Goal: Information Seeking & Learning: Learn about a topic

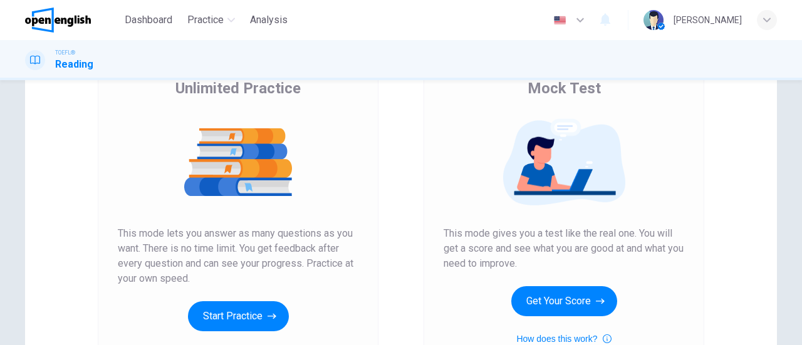
scroll to position [125, 0]
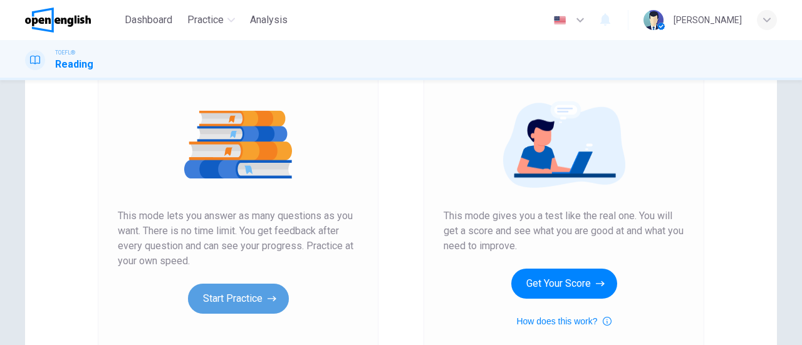
click at [206, 293] on button "Start Practice" at bounding box center [238, 299] width 101 height 30
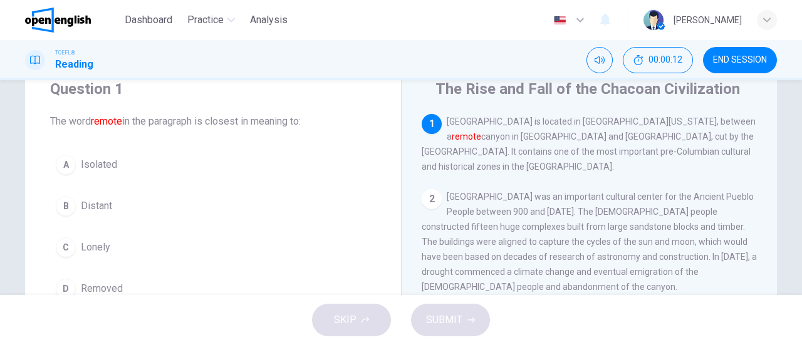
scroll to position [63, 0]
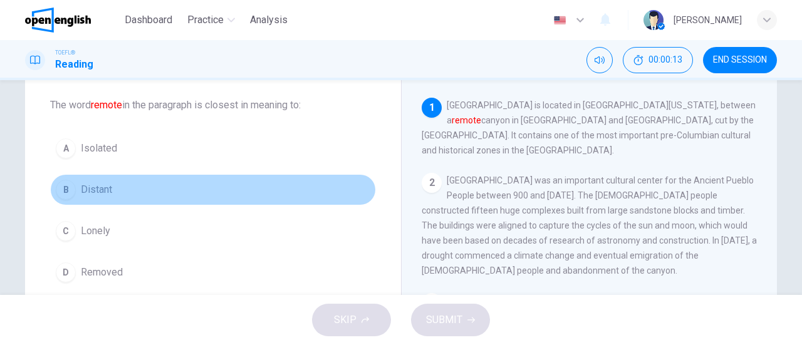
click at [60, 187] on div "B" at bounding box center [66, 190] width 20 height 20
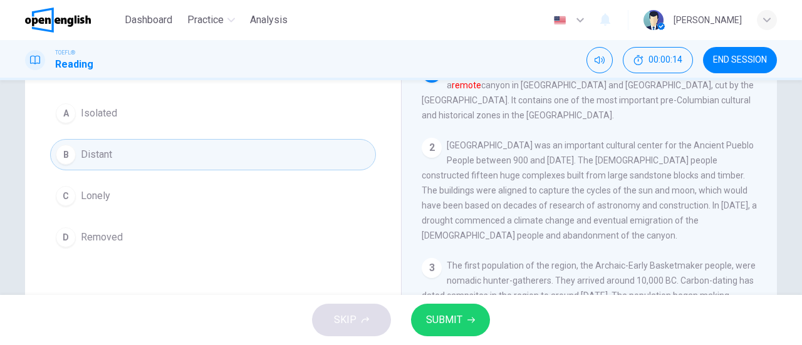
scroll to position [125, 0]
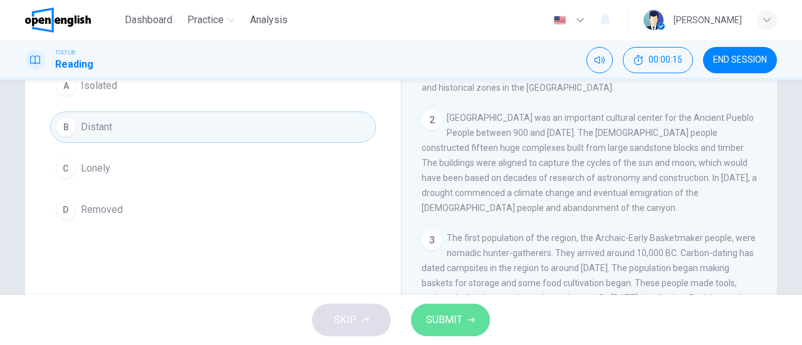
click at [420, 313] on button "SUBMIT" at bounding box center [450, 320] width 79 height 33
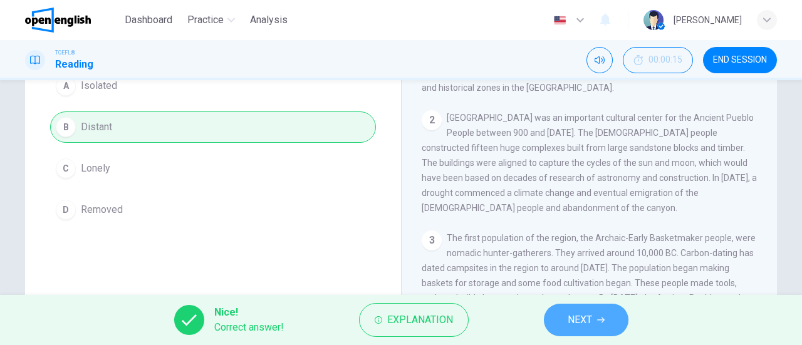
click at [581, 314] on span "NEXT" at bounding box center [579, 320] width 24 height 18
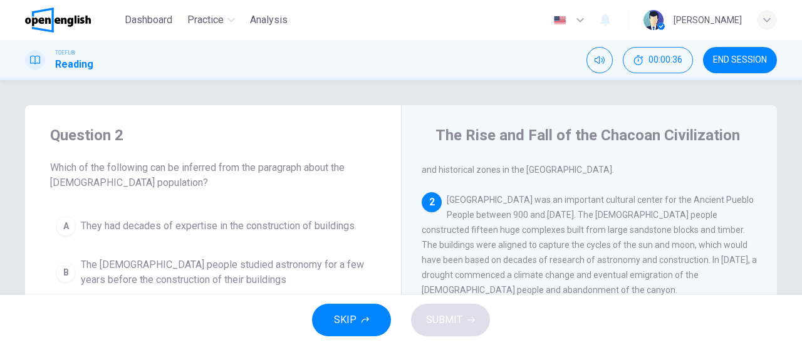
scroll to position [63, 0]
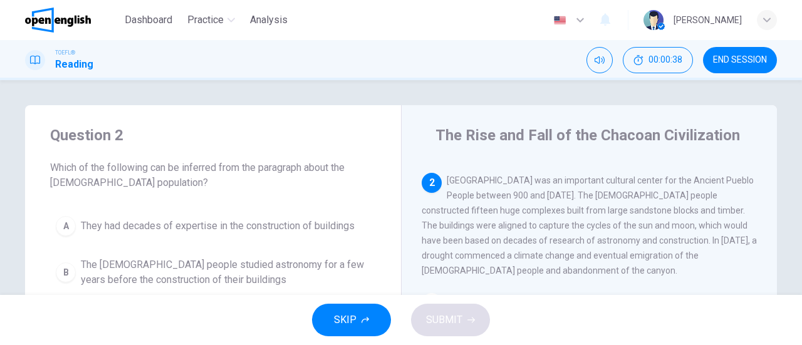
drag, startPoint x: 589, startPoint y: 199, endPoint x: 665, endPoint y: 204, distance: 76.5
click at [665, 204] on div "2 Chaco Canyon was an important cultural center for the Ancient Pueblo People b…" at bounding box center [590, 225] width 336 height 105
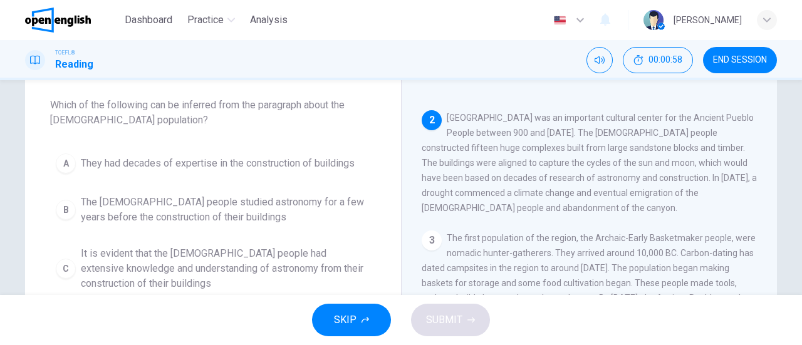
drag, startPoint x: 437, startPoint y: 185, endPoint x: 656, endPoint y: 183, distance: 218.6
click at [656, 183] on span "Chaco Canyon was an important cultural center for the Ancient Pueblo People bet…" at bounding box center [589, 163] width 335 height 100
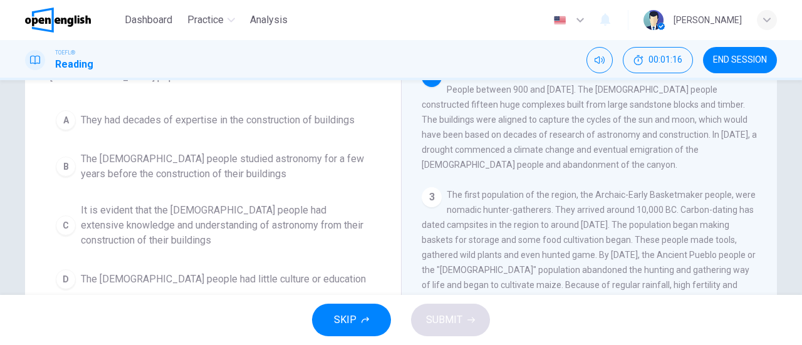
scroll to position [125, 0]
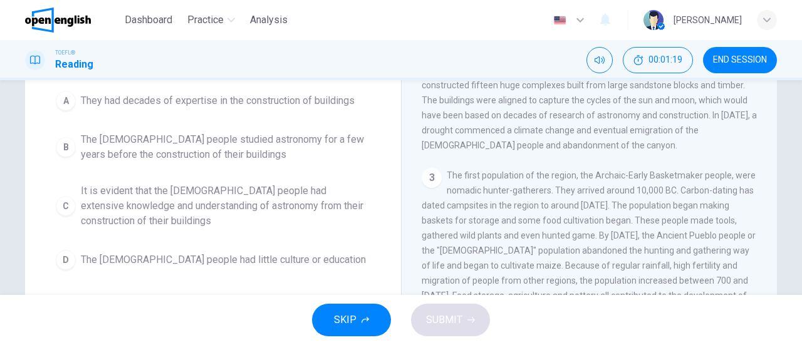
click at [88, 212] on span "It is evident that the Chacoan people had extensive knowledge and understanding…" at bounding box center [225, 206] width 289 height 45
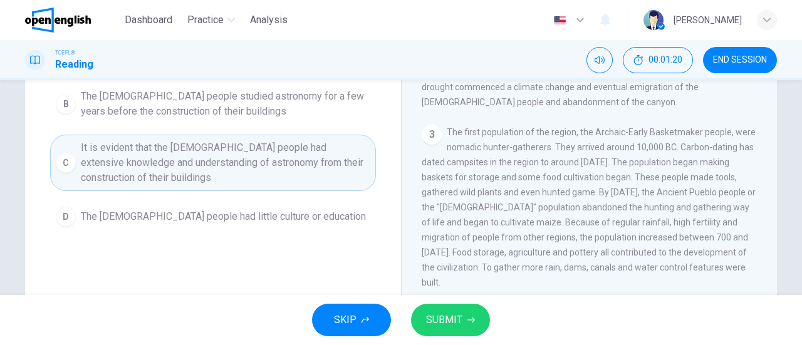
scroll to position [188, 0]
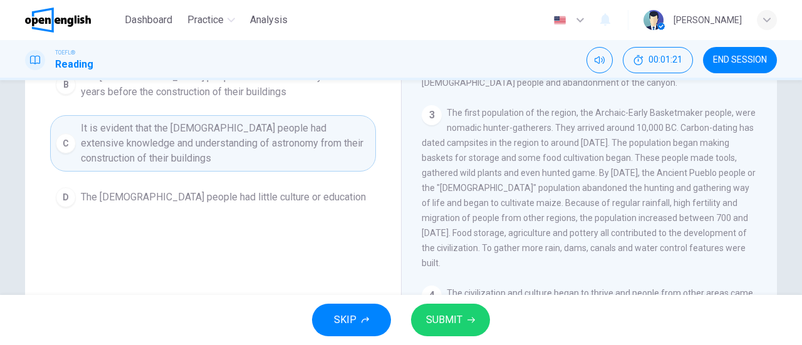
click at [445, 321] on span "SUBMIT" at bounding box center [444, 320] width 36 height 18
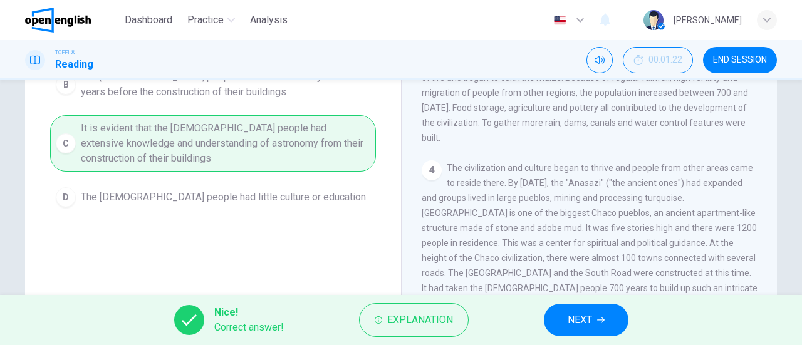
click at [584, 323] on span "NEXT" at bounding box center [579, 320] width 24 height 18
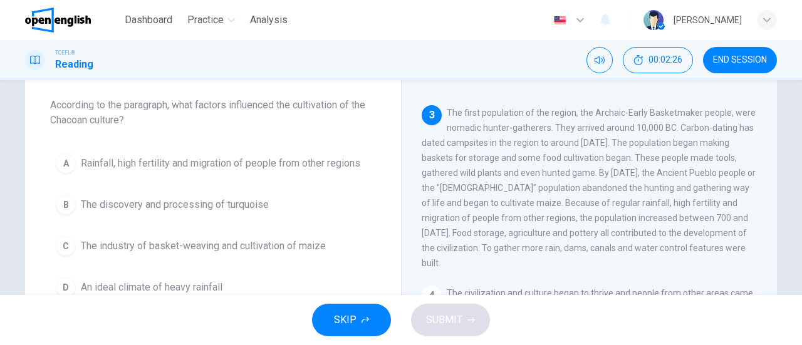
scroll to position [125, 0]
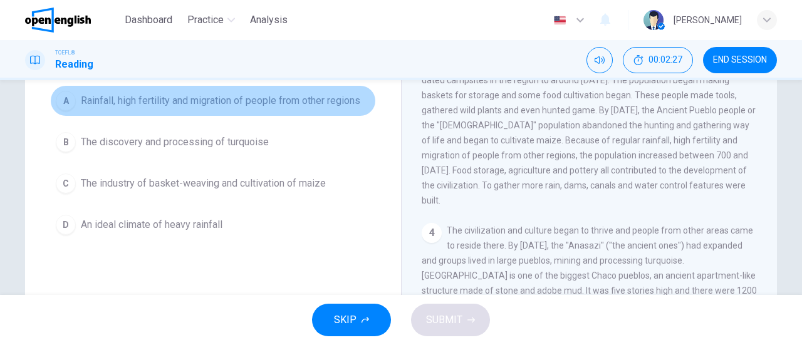
click at [73, 103] on button "A Rainfall, high fertility and migration of people from other regions" at bounding box center [213, 100] width 326 height 31
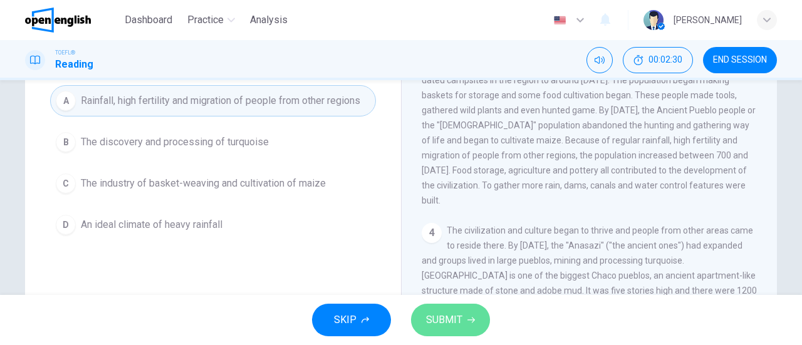
click at [461, 317] on span "SUBMIT" at bounding box center [444, 320] width 36 height 18
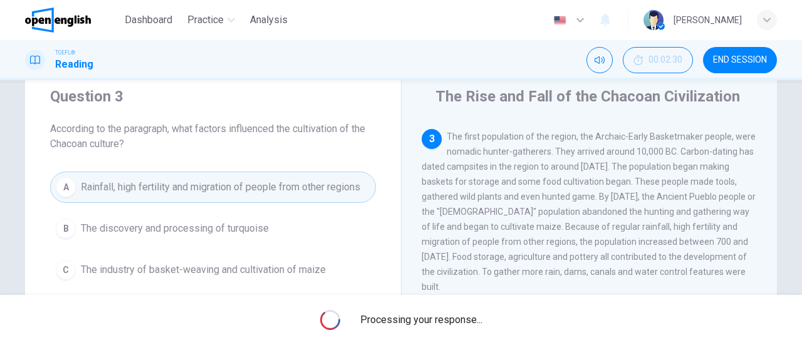
scroll to position [0, 0]
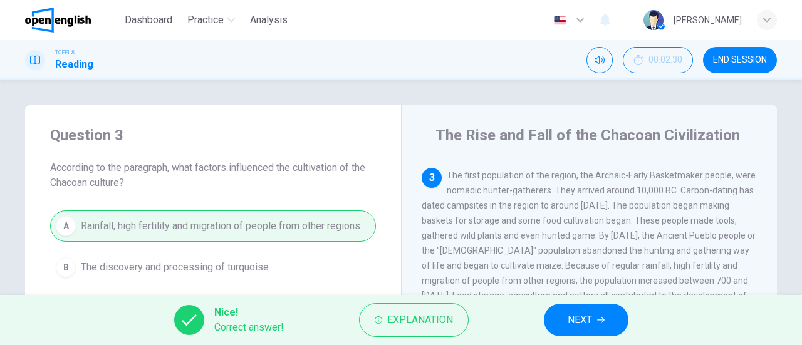
click at [589, 318] on span "NEXT" at bounding box center [579, 320] width 24 height 18
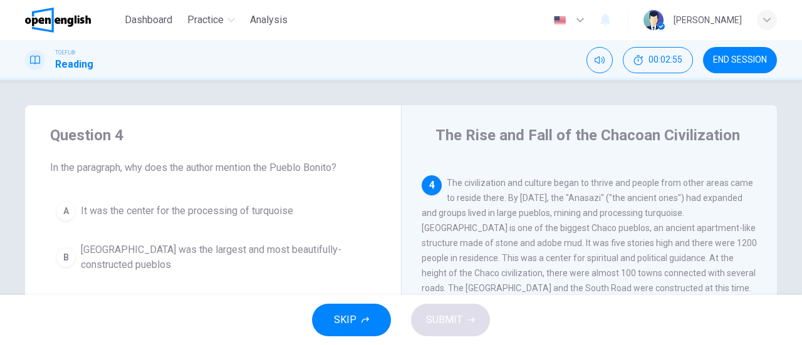
scroll to position [377, 0]
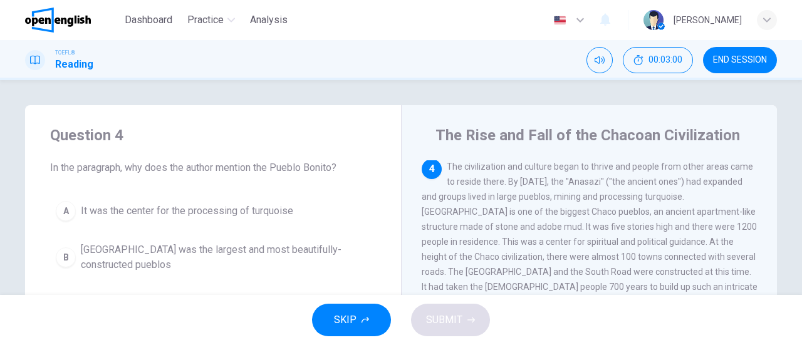
drag, startPoint x: 437, startPoint y: 197, endPoint x: 507, endPoint y: 195, distance: 69.6
click at [507, 195] on div "4 The civilization and culture began to thrive and people from other areas came…" at bounding box center [590, 234] width 336 height 150
drag, startPoint x: 639, startPoint y: 190, endPoint x: 663, endPoint y: 190, distance: 23.8
click at [663, 190] on span "The civilization and culture began to thrive and people from other areas came t…" at bounding box center [590, 234] width 336 height 145
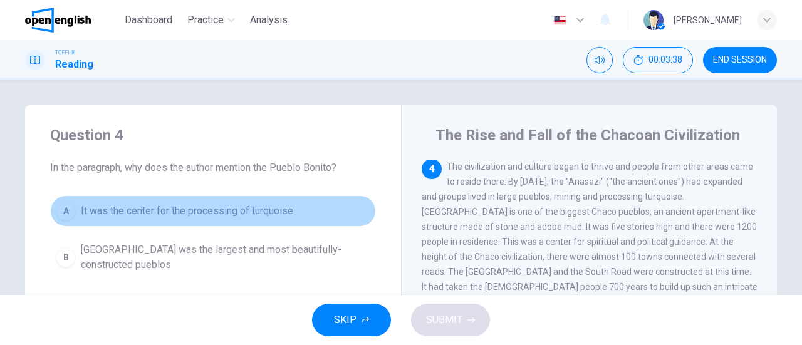
click at [56, 213] on div "A" at bounding box center [66, 211] width 20 height 20
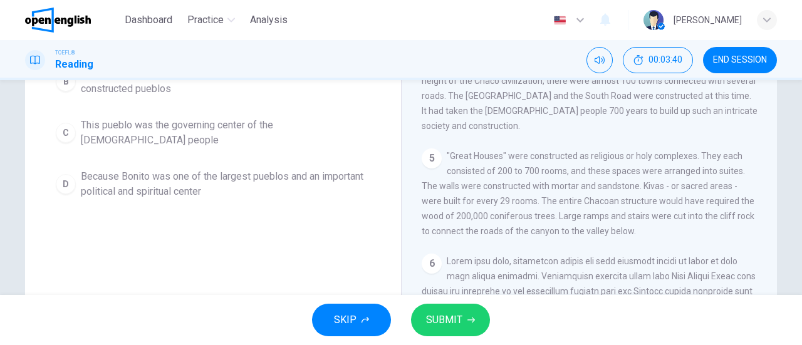
scroll to position [188, 0]
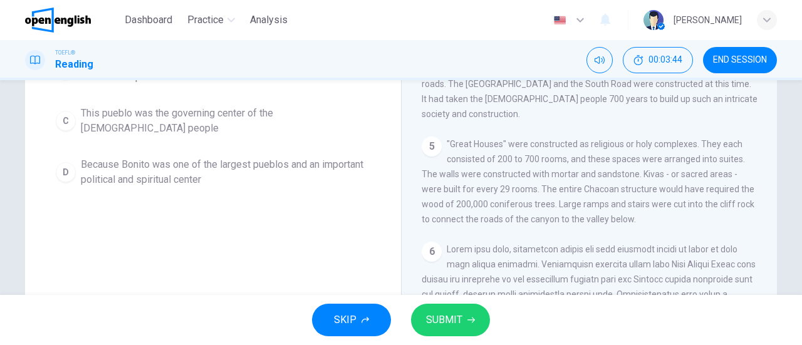
click at [447, 322] on span "SUBMIT" at bounding box center [444, 320] width 36 height 18
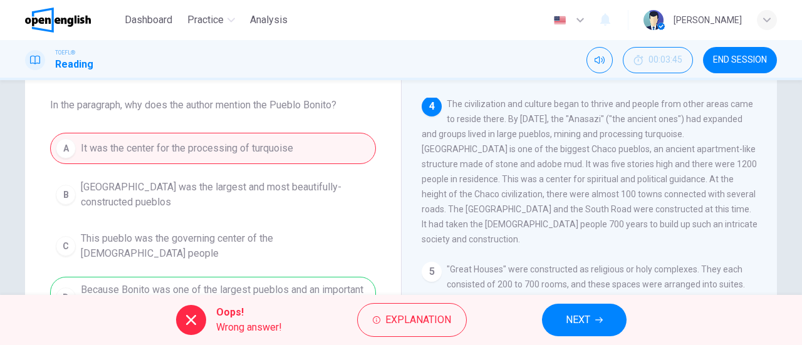
scroll to position [125, 0]
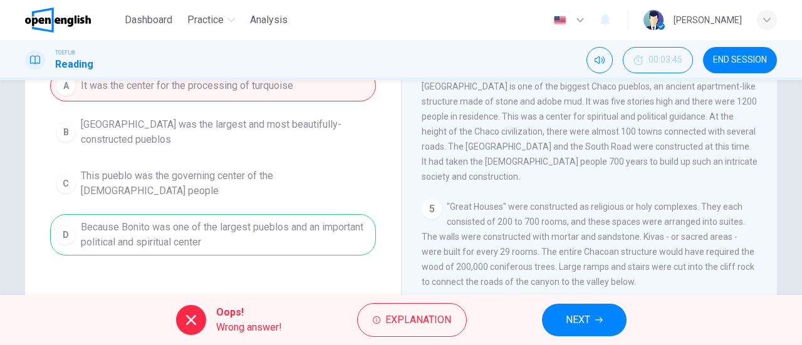
click at [292, 237] on div "A It was the center for the processing of turquoise B Pueblo Bonito was the lar…" at bounding box center [213, 162] width 326 height 185
click at [588, 321] on span "NEXT" at bounding box center [578, 320] width 24 height 18
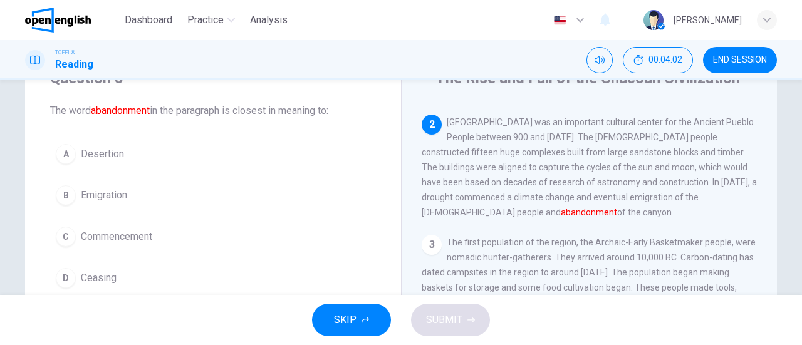
scroll to position [83, 0]
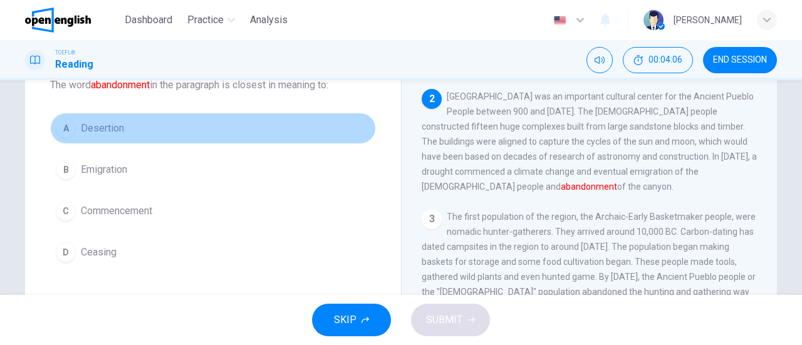
click at [68, 127] on div "A" at bounding box center [66, 128] width 20 height 20
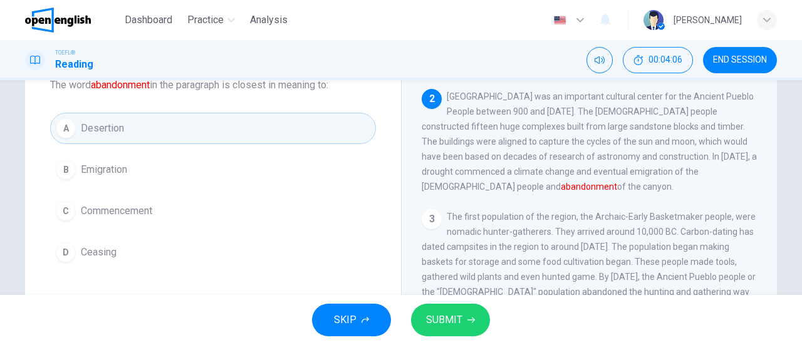
click at [440, 326] on span "SUBMIT" at bounding box center [444, 320] width 36 height 18
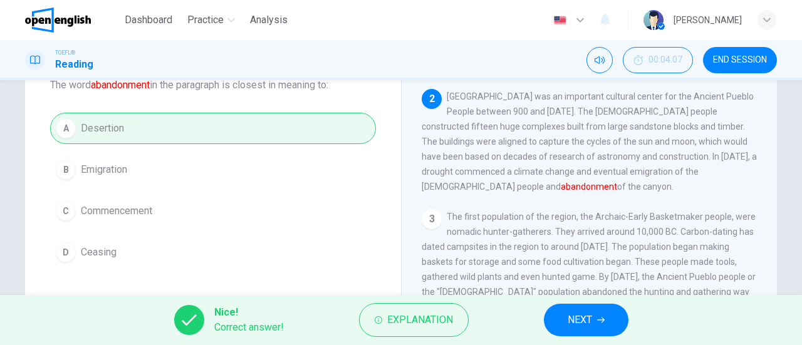
click at [554, 319] on button "NEXT" at bounding box center [586, 320] width 85 height 33
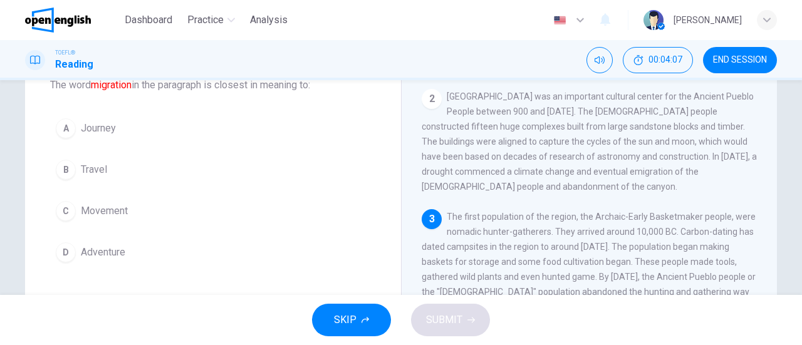
scroll to position [120, 0]
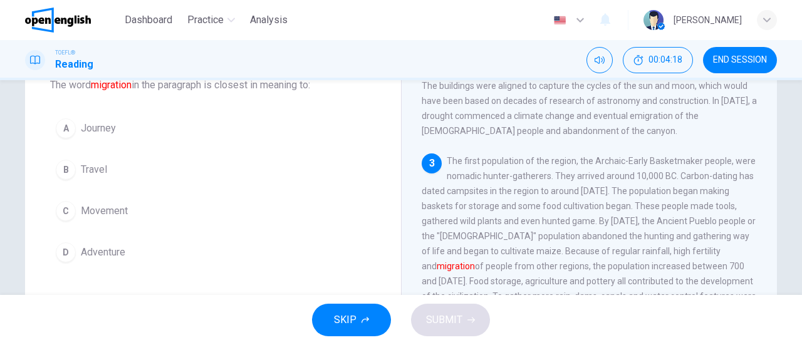
click at [126, 205] on button "C Movement" at bounding box center [213, 210] width 326 height 31
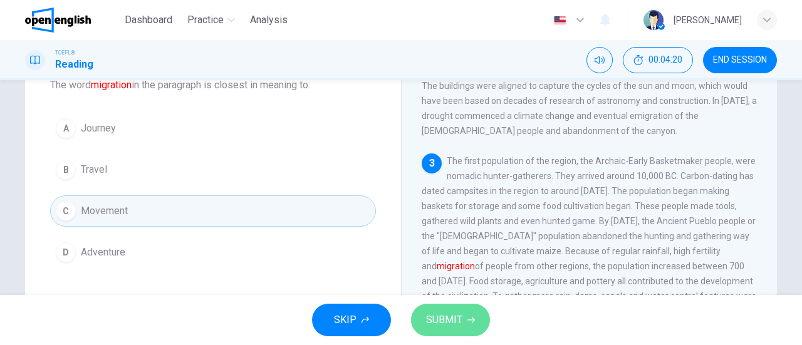
click at [469, 318] on icon "button" at bounding box center [471, 320] width 8 height 8
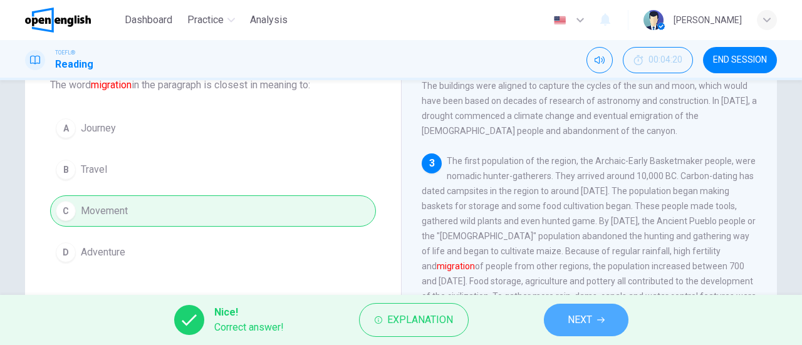
click at [576, 320] on span "NEXT" at bounding box center [579, 320] width 24 height 18
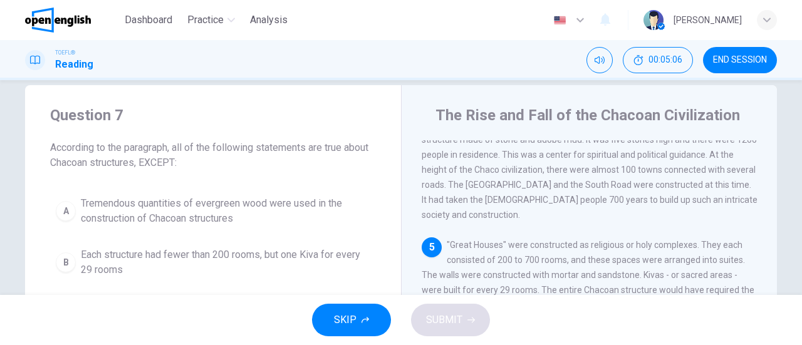
scroll to position [83, 0]
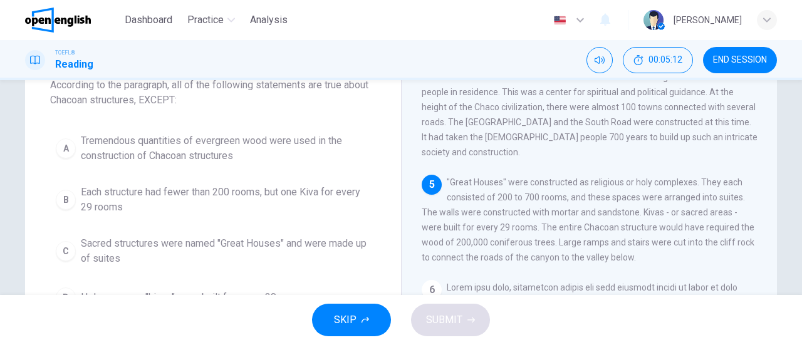
drag, startPoint x: 564, startPoint y: 214, endPoint x: 532, endPoint y: 229, distance: 34.7
click at [532, 229] on span ""Great Houses" were constructed as religious or holy complexes. They each consi…" at bounding box center [588, 219] width 333 height 85
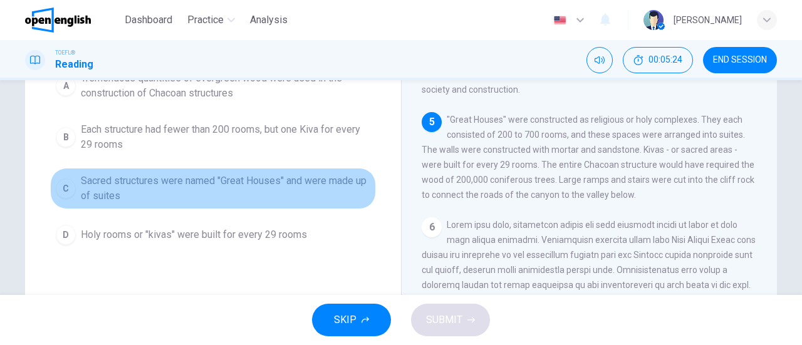
click at [60, 190] on div "C" at bounding box center [66, 189] width 20 height 20
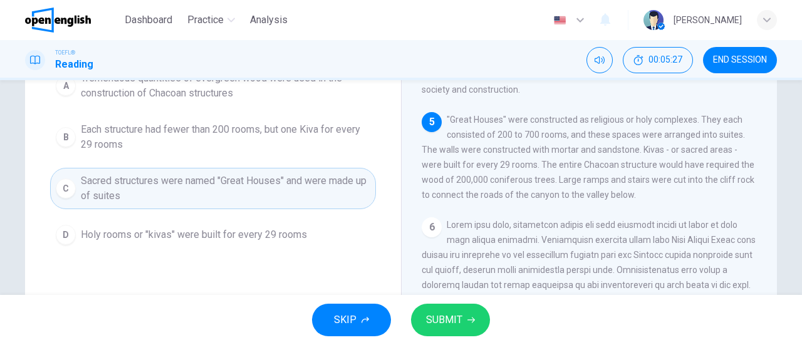
click at [450, 323] on span "SUBMIT" at bounding box center [444, 320] width 36 height 18
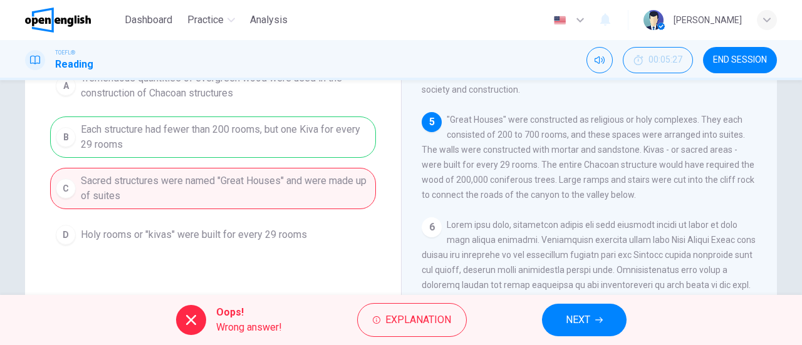
scroll to position [83, 0]
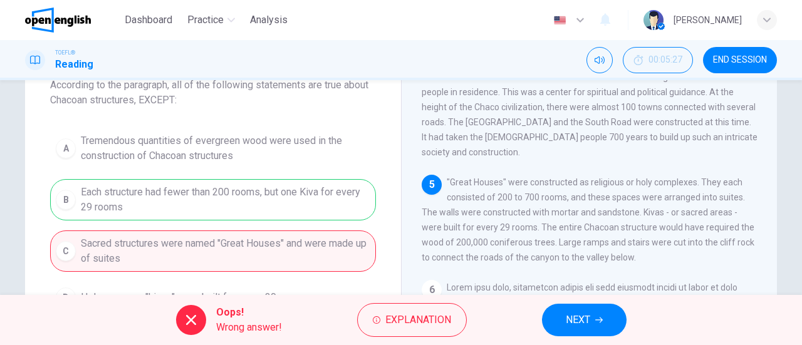
click at [283, 200] on div "A Tremendous quantities of evergreen wood were used in the construction of Chac…" at bounding box center [213, 220] width 326 height 185
click at [586, 323] on span "NEXT" at bounding box center [578, 320] width 24 height 18
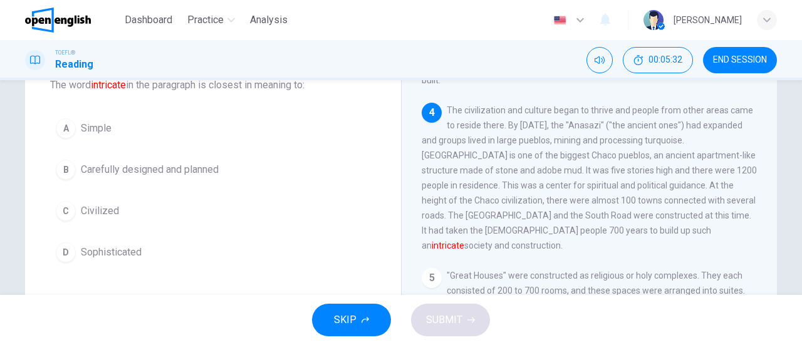
scroll to position [370, 0]
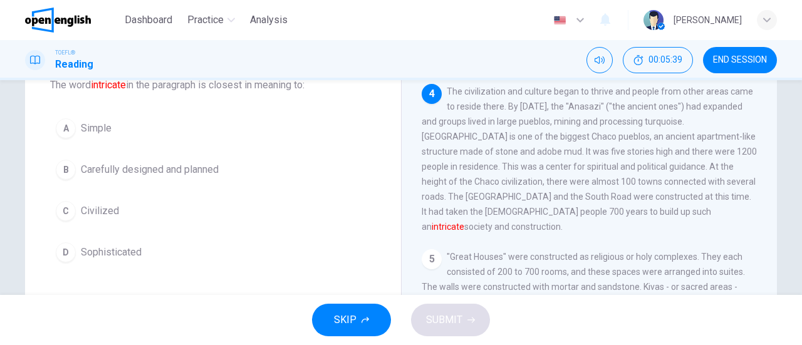
click at [91, 254] on span "Sophisticated" at bounding box center [111, 252] width 61 height 15
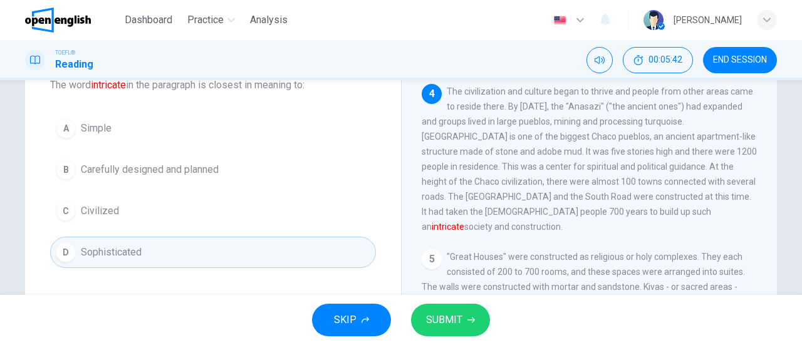
click at [440, 313] on span "SUBMIT" at bounding box center [444, 320] width 36 height 18
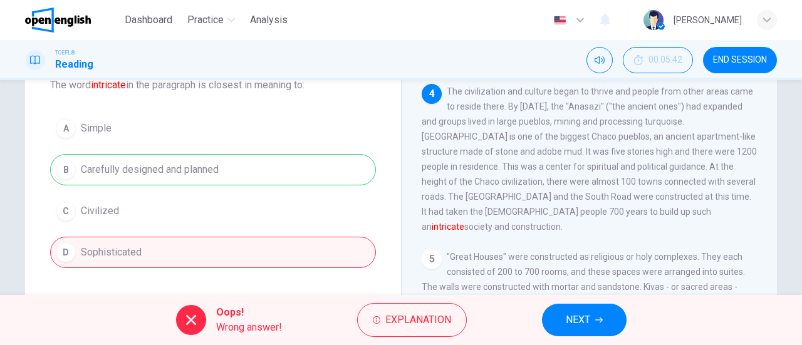
click at [599, 328] on button "NEXT" at bounding box center [584, 320] width 85 height 33
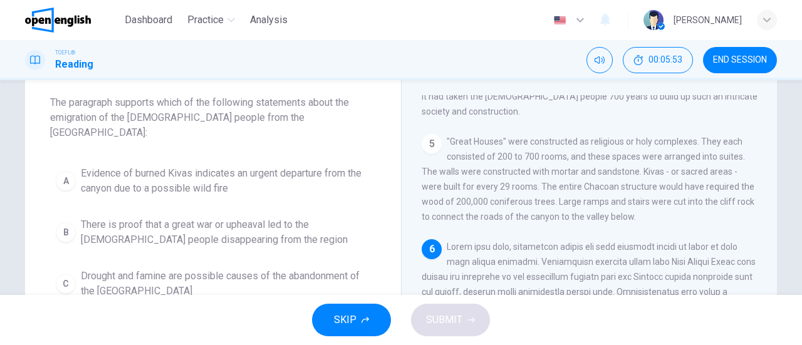
scroll to position [83, 0]
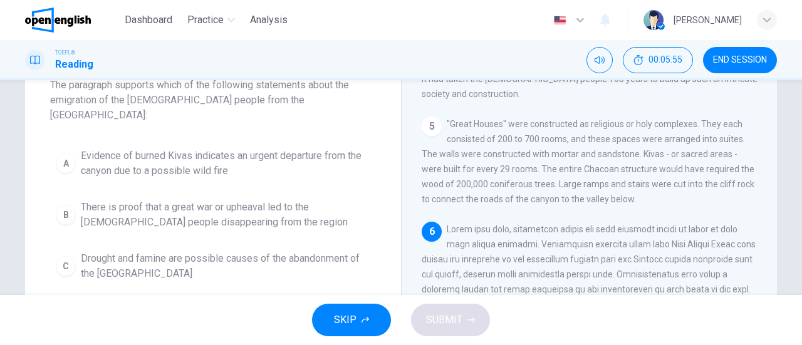
drag, startPoint x: 475, startPoint y: 220, endPoint x: 584, endPoint y: 219, distance: 109.0
click at [584, 222] on div "6" at bounding box center [590, 327] width 336 height 210
drag, startPoint x: 584, startPoint y: 219, endPoint x: 728, endPoint y: 216, distance: 143.5
click at [727, 224] on span at bounding box center [589, 326] width 335 height 205
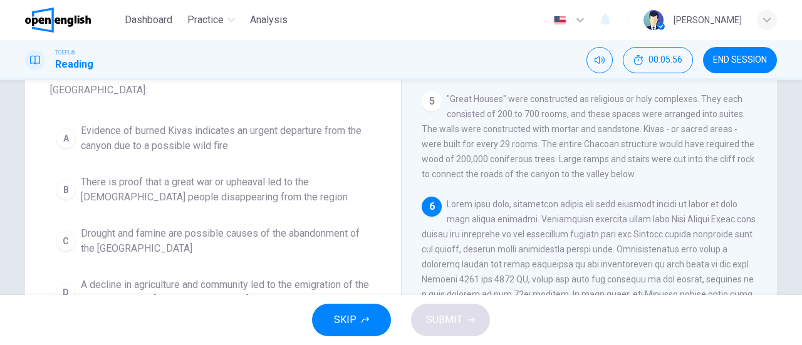
scroll to position [145, 0]
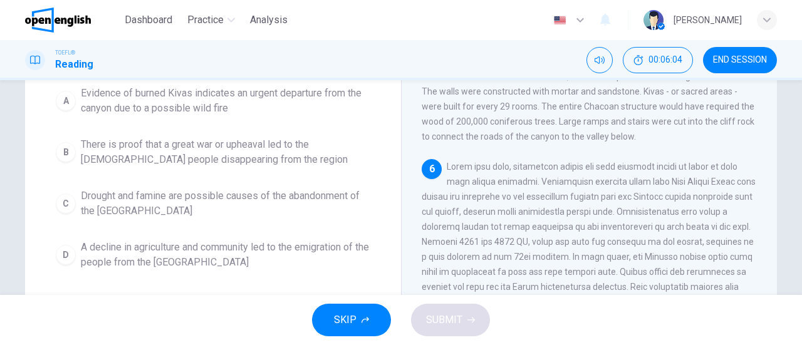
drag, startPoint x: 658, startPoint y: 154, endPoint x: 712, endPoint y: 177, distance: 58.6
click at [720, 162] on span at bounding box center [589, 264] width 335 height 205
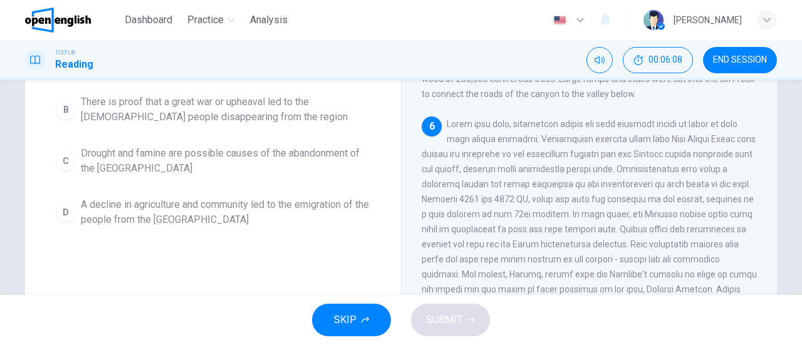
scroll to position [208, 0]
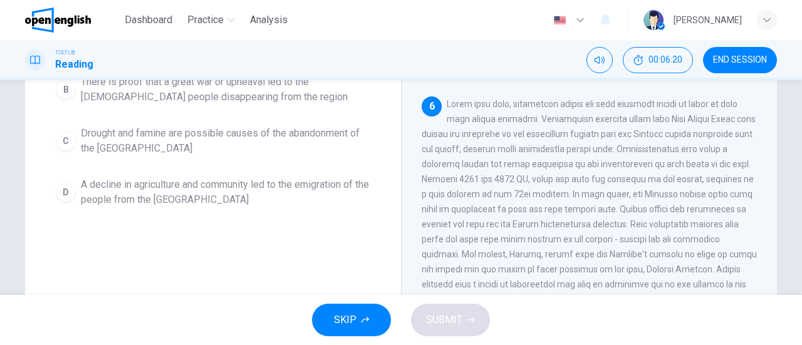
drag, startPoint x: 426, startPoint y: 153, endPoint x: 477, endPoint y: 152, distance: 50.8
click at [477, 152] on span at bounding box center [589, 201] width 335 height 205
drag, startPoint x: 496, startPoint y: 197, endPoint x: 537, endPoint y: 192, distance: 41.6
click at [537, 192] on span at bounding box center [589, 201] width 335 height 205
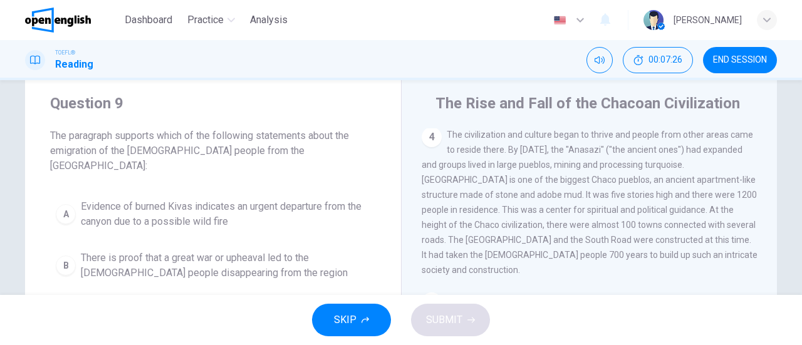
scroll to position [20, 0]
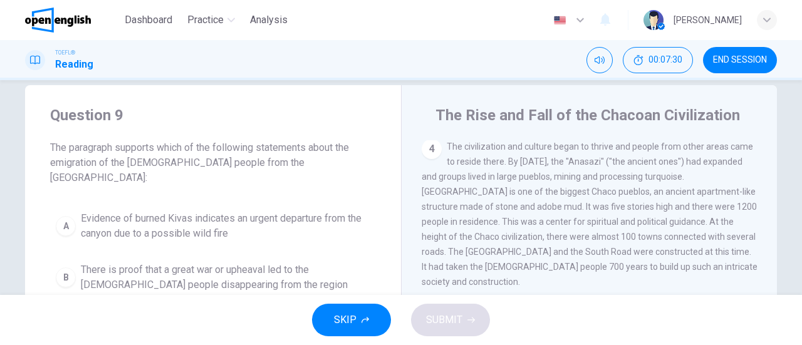
drag, startPoint x: 169, startPoint y: 165, endPoint x: 291, endPoint y: 150, distance: 122.4
click at [291, 150] on span "The paragraph supports which of the following statements about the emigration o…" at bounding box center [213, 162] width 326 height 45
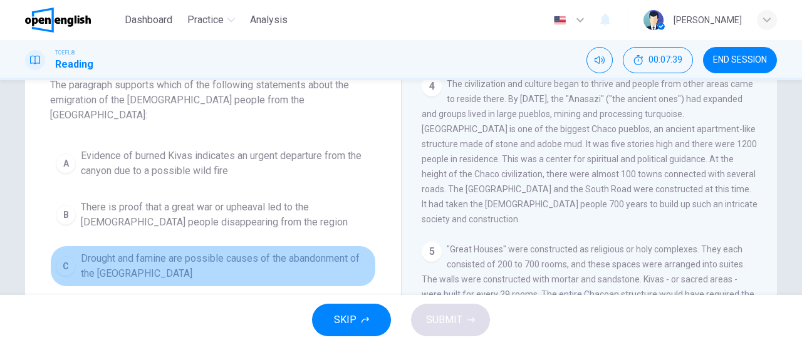
click at [100, 251] on span "Drought and famine are possible causes of the abandonment of the Sand Canyon" at bounding box center [225, 266] width 289 height 30
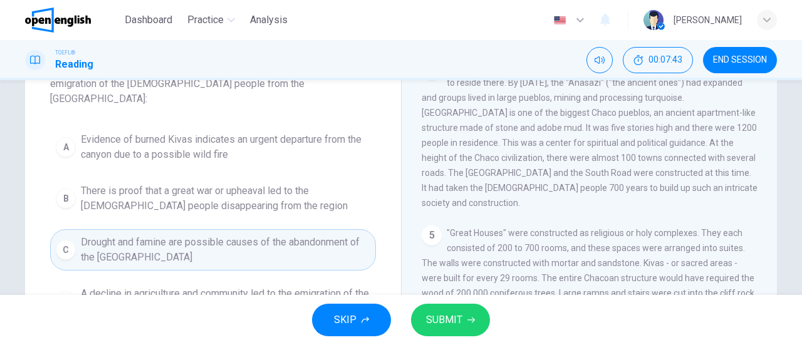
scroll to position [20, 0]
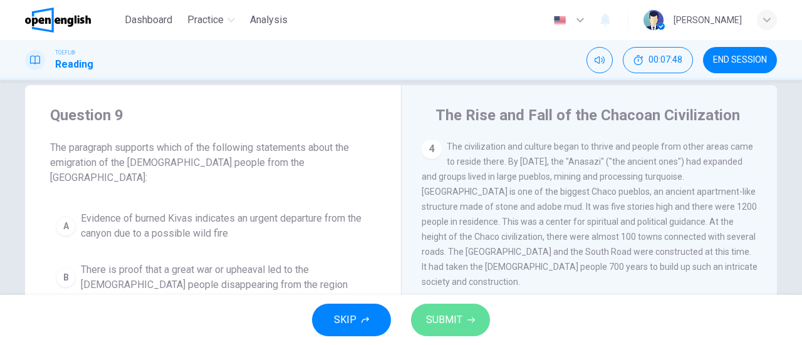
click at [451, 321] on span "SUBMIT" at bounding box center [444, 320] width 36 height 18
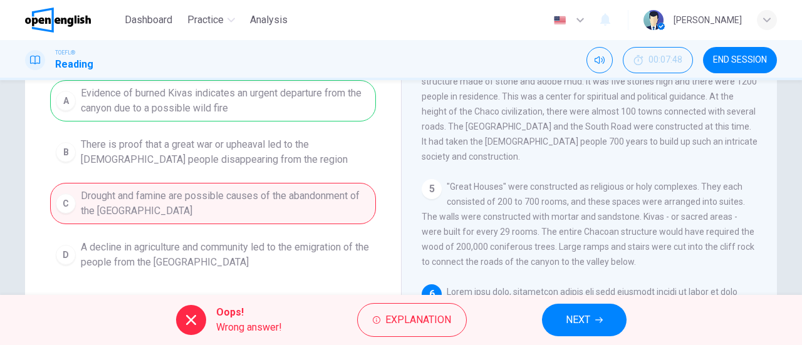
scroll to position [83, 0]
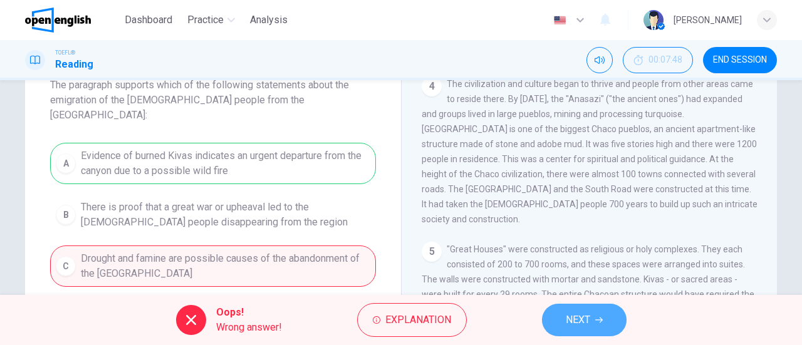
click at [577, 324] on span "NEXT" at bounding box center [578, 320] width 24 height 18
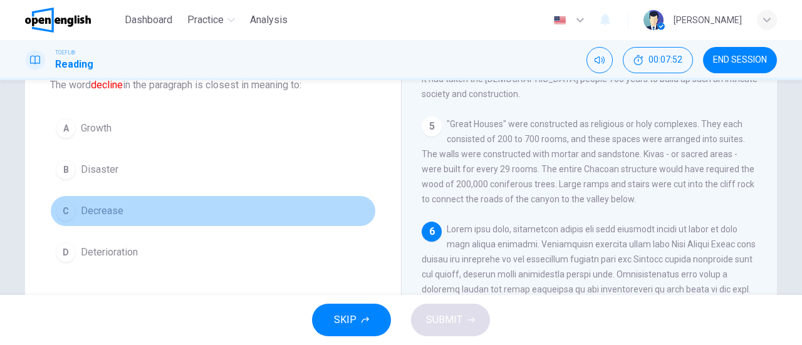
click at [105, 214] on span "Decrease" at bounding box center [102, 211] width 43 height 15
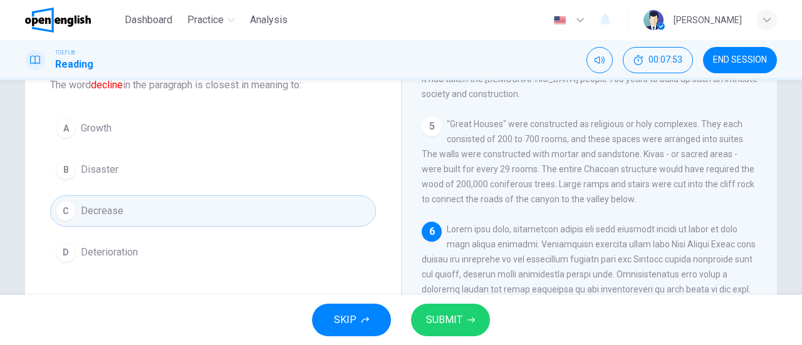
click at [447, 323] on span "SUBMIT" at bounding box center [444, 320] width 36 height 18
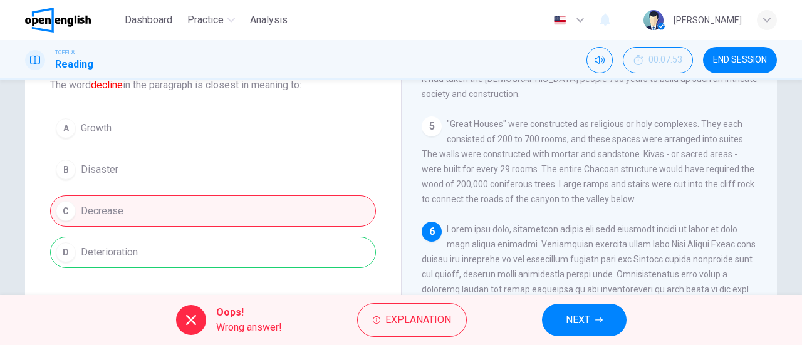
click at [574, 311] on span "NEXT" at bounding box center [578, 320] width 24 height 18
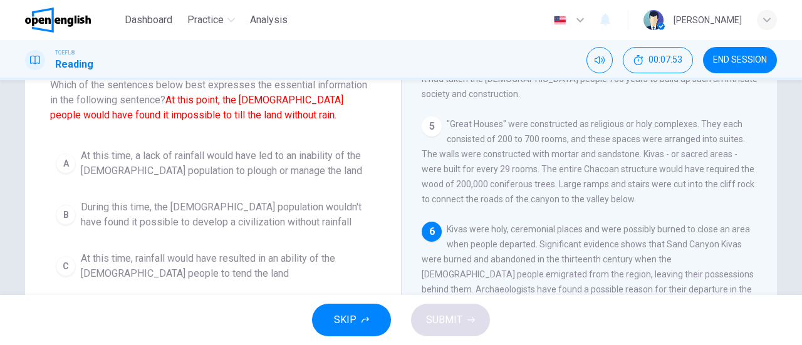
scroll to position [20, 0]
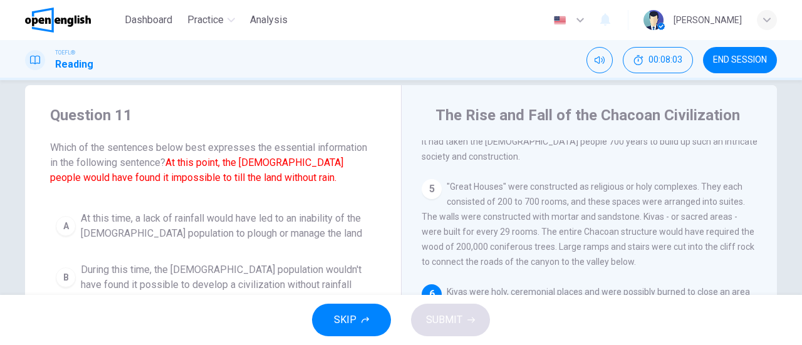
click at [730, 57] on span "END SESSION" at bounding box center [740, 60] width 54 height 10
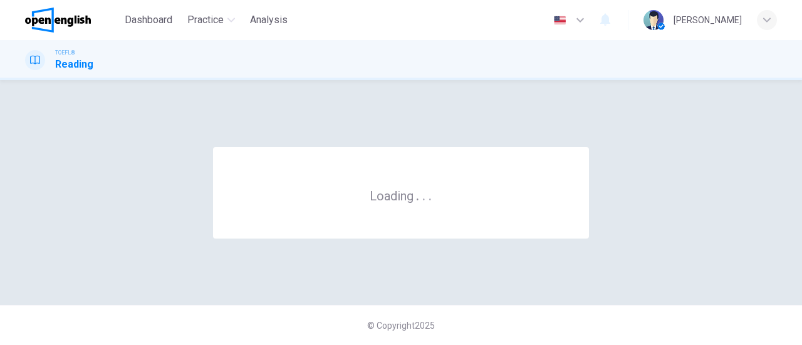
scroll to position [0, 0]
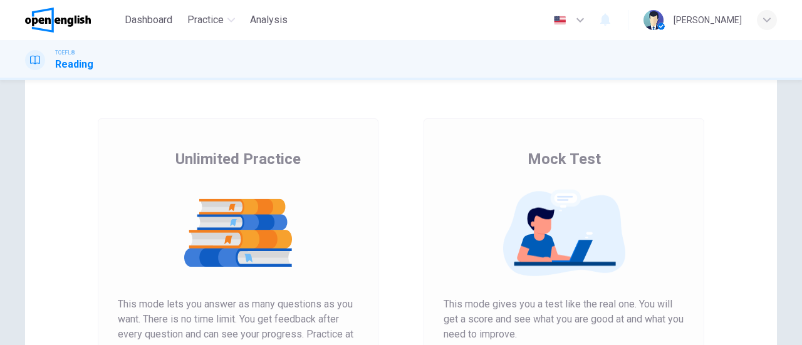
scroll to position [63, 0]
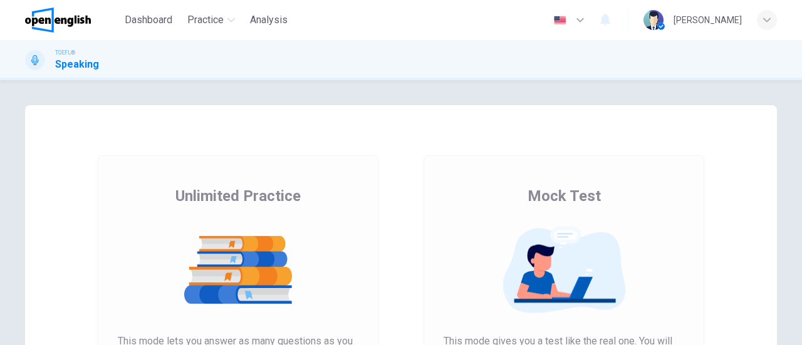
scroll to position [125, 0]
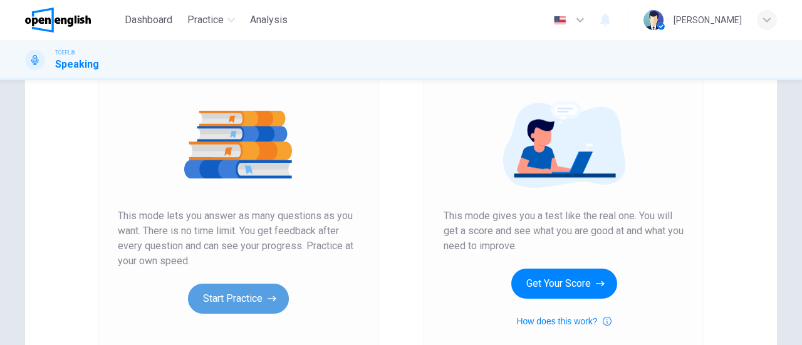
click at [225, 298] on button "Start Practice" at bounding box center [238, 299] width 101 height 30
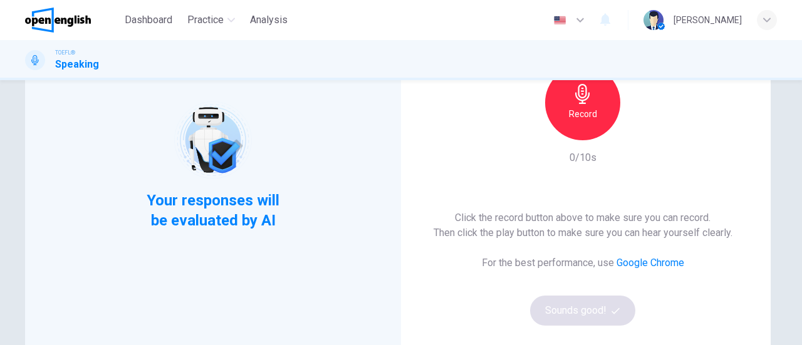
scroll to position [63, 0]
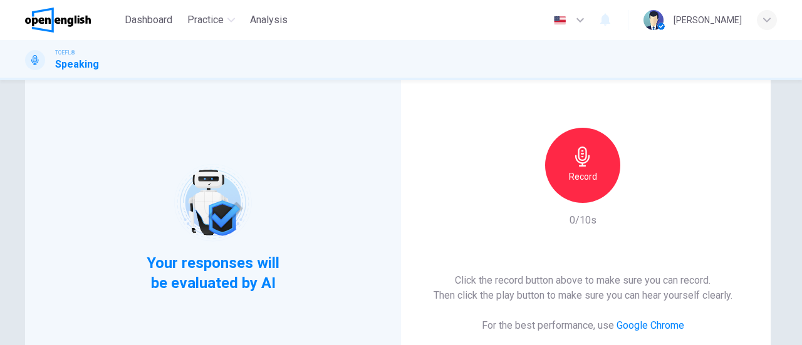
click at [581, 158] on icon "button" at bounding box center [582, 157] width 14 height 20
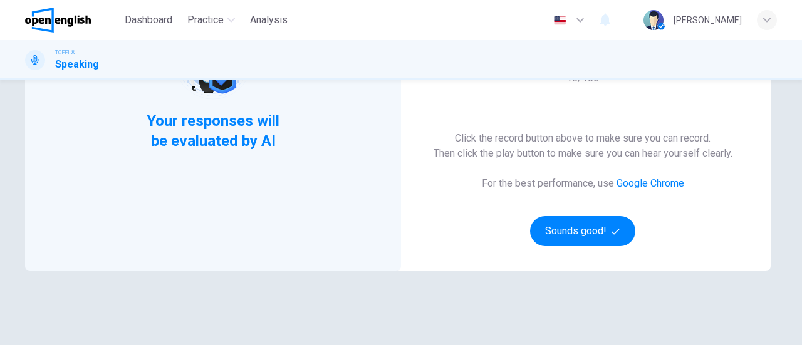
scroll to position [251, 0]
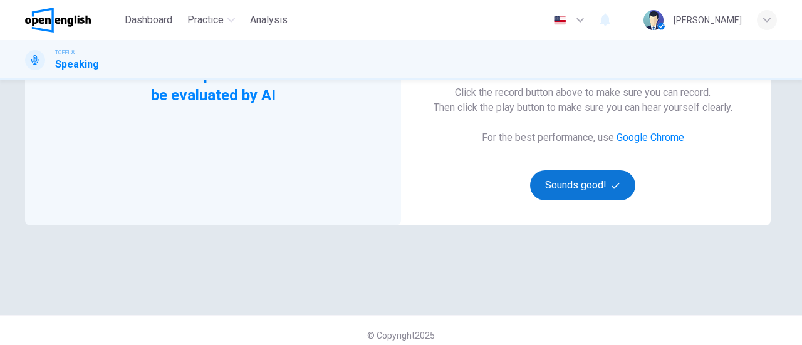
click at [584, 184] on button "Sounds good!" at bounding box center [582, 185] width 105 height 30
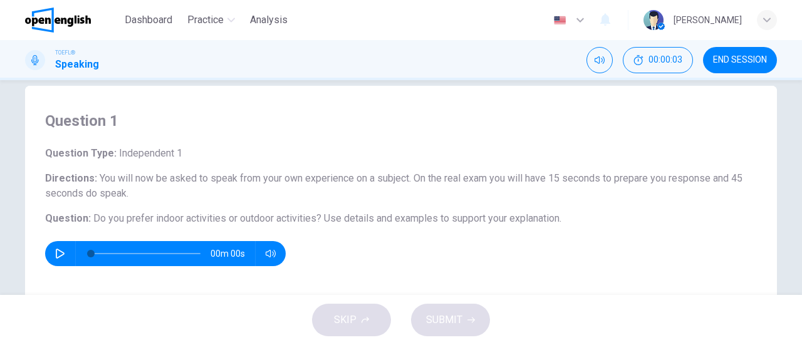
scroll to position [0, 0]
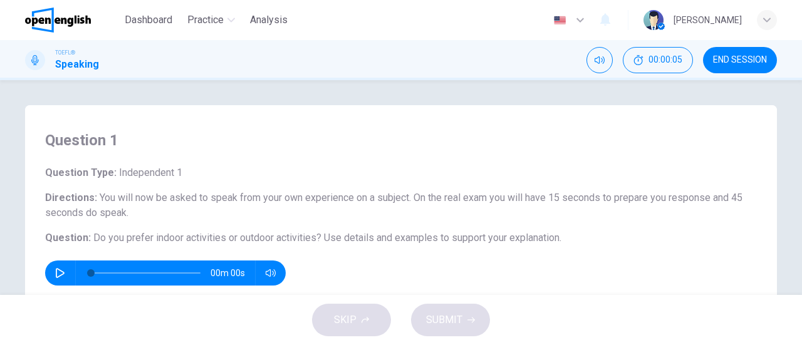
click at [46, 274] on div "00m 00s" at bounding box center [165, 273] width 241 height 25
click at [51, 274] on button "button" at bounding box center [60, 273] width 20 height 25
click at [55, 274] on icon "button" at bounding box center [60, 273] width 10 height 10
type input "*"
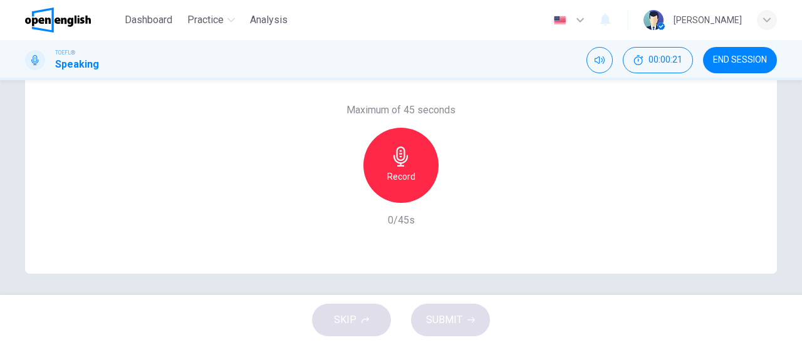
scroll to position [271, 0]
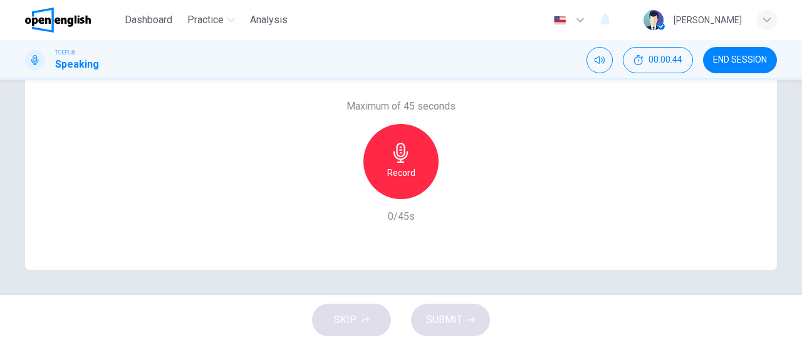
click at [412, 159] on div "Record" at bounding box center [400, 161] width 75 height 75
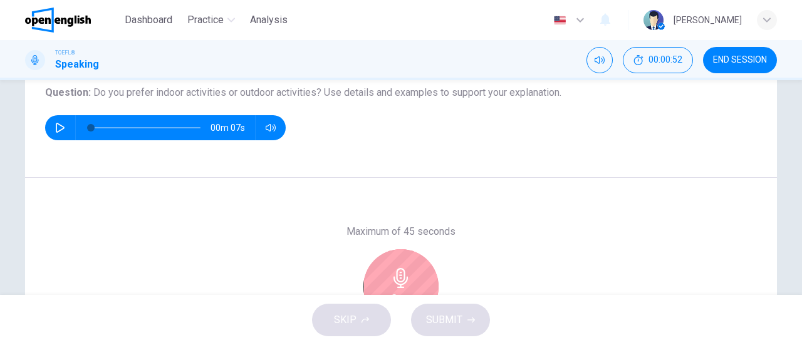
scroll to position [208, 0]
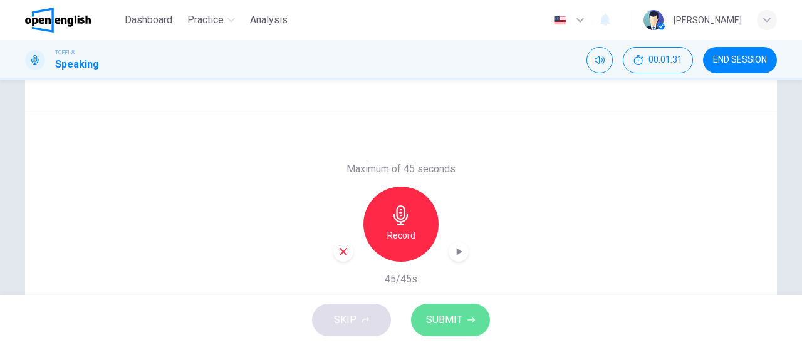
click at [446, 311] on button "SUBMIT" at bounding box center [450, 320] width 79 height 33
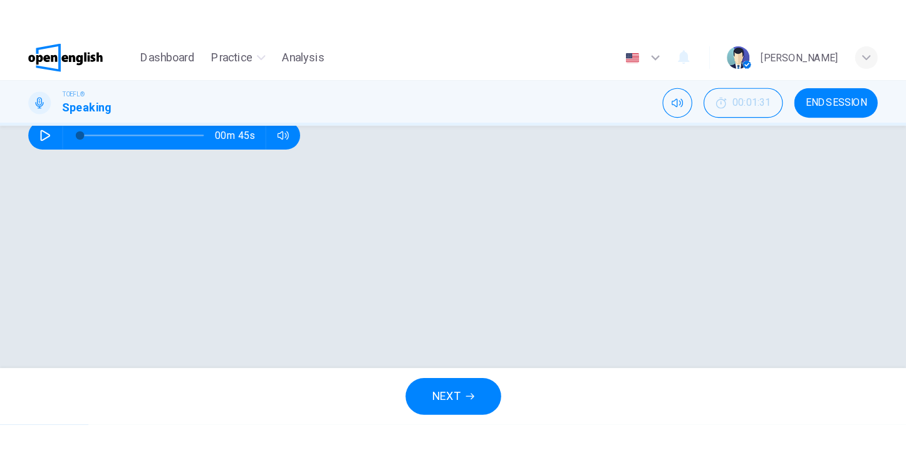
scroll to position [271, 0]
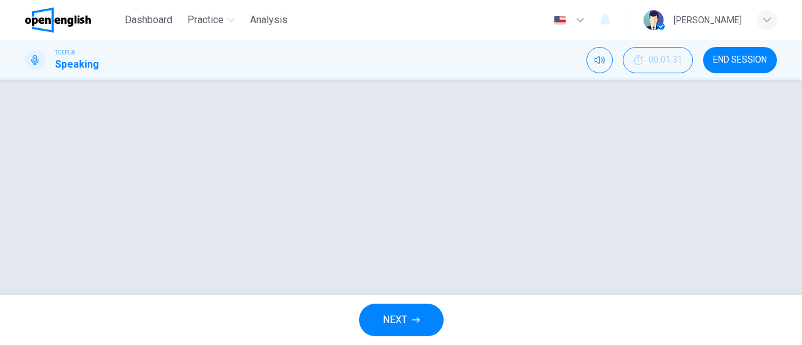
click at [68, 21] on img at bounding box center [58, 20] width 66 height 25
